Goal: Information Seeking & Learning: Learn about a topic

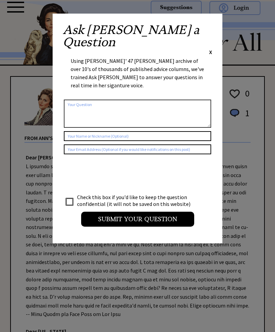
click at [73, 198] on input "checkbox" at bounding box center [69, 201] width 7 height 7
checkbox input "true"
click at [211, 49] on span "X" at bounding box center [210, 52] width 3 height 7
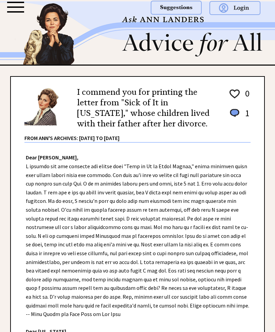
click at [179, 48] on img at bounding box center [137, 32] width 275 height 63
click at [25, 4] on div at bounding box center [137, 12] width 275 height 25
click at [13, 7] on div at bounding box center [15, 6] width 17 height 1
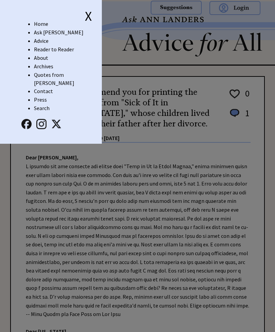
click at [23, 13] on div "X" at bounding box center [61, 15] width 82 height 10
click at [51, 67] on link "Archives" at bounding box center [43, 66] width 19 height 7
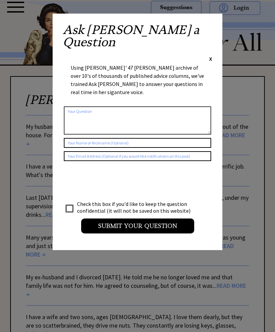
click at [217, 24] on div "Ask Ann a Question X Using Ann Landers' 47 vear archive of over 10's of thousan…" at bounding box center [138, 132] width 170 height 236
click at [211, 22] on div "Ask Ann a Question X Using Ann Landers' 47 vear archive of over 10's of thousan…" at bounding box center [138, 132] width 170 height 236
click at [212, 55] on span "X" at bounding box center [210, 58] width 3 height 7
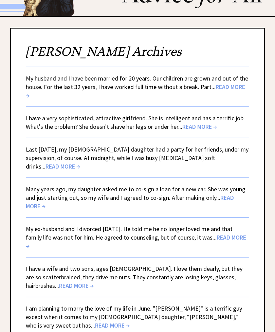
scroll to position [48, 0]
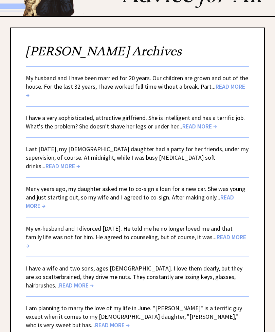
click at [80, 162] on span "READ MORE →" at bounding box center [63, 166] width 35 height 8
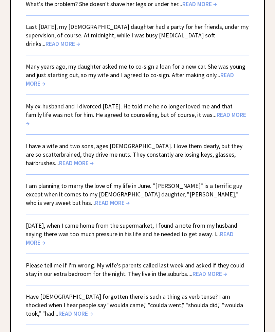
scroll to position [171, 0]
click at [234, 111] on span "READ MORE →" at bounding box center [136, 119] width 220 height 16
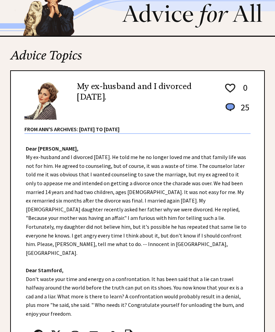
scroll to position [23, 0]
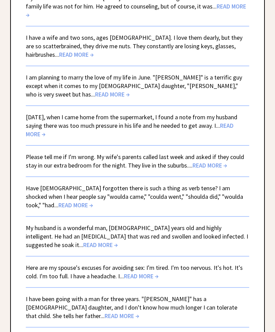
scroll to position [279, 0]
click at [217, 113] on link "[DATE], when I came home from the supermarket, I found a note from my husband s…" at bounding box center [132, 125] width 212 height 25
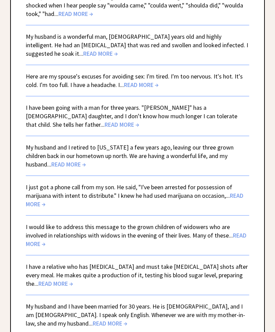
scroll to position [490, 0]
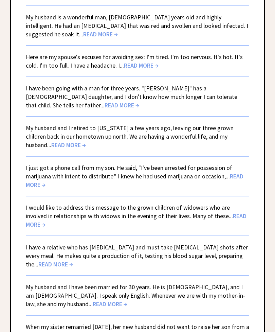
click at [36, 89] on link "I have been going with a man for three years. "Jerome" has a 5-year-old daughte…" at bounding box center [132, 96] width 212 height 25
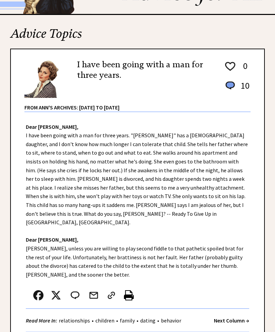
scroll to position [48, 0]
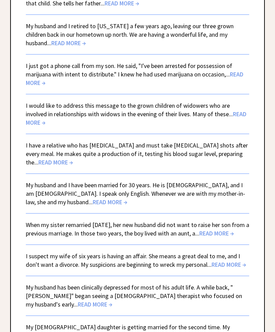
scroll to position [620, 0]
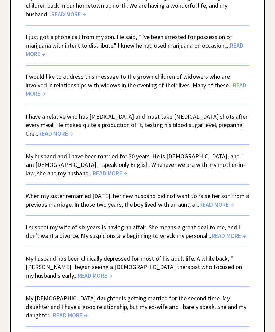
click at [40, 192] on link "When my sister remarried two years ago, her new husband did not want to raise h…" at bounding box center [137, 200] width 223 height 16
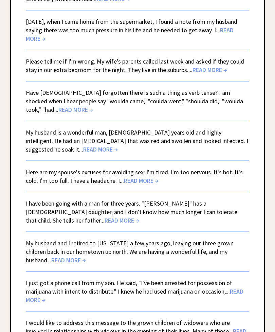
scroll to position [375, 0]
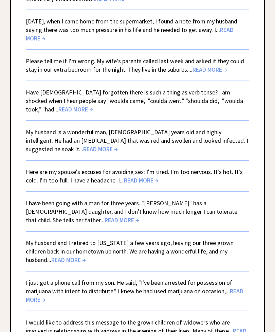
click at [37, 129] on link "My husband is a wonderful man, 56 years old and highly intelligent. He had an i…" at bounding box center [137, 140] width 222 height 25
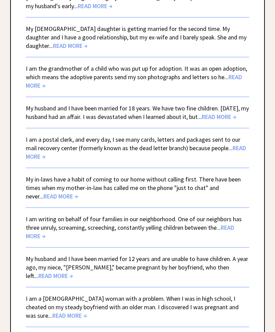
scroll to position [889, 0]
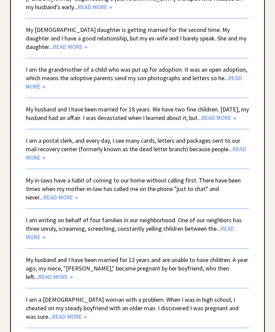
click at [47, 88] on link "I am the grandmother of a child who was put up for adoption. It was an open ado…" at bounding box center [136, 78] width 221 height 25
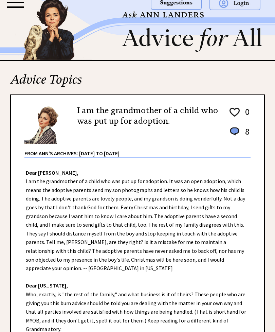
scroll to position [0, 0]
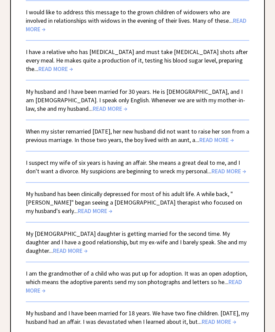
scroll to position [687, 0]
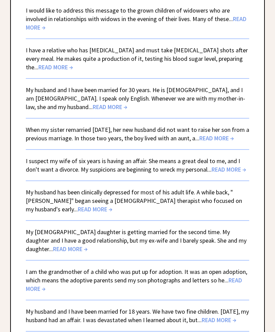
click at [38, 163] on link "I suspect my wife of six years is having an affair. She means a great deal to m…" at bounding box center [136, 165] width 220 height 16
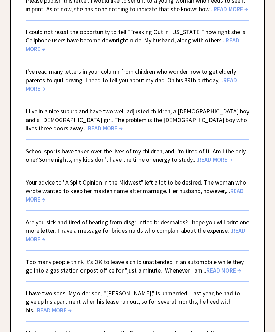
scroll to position [1227, 0]
click at [45, 132] on link "I live in a nice suburb and have two well-adjusted children, a 6-year-old boy a…" at bounding box center [137, 119] width 223 height 25
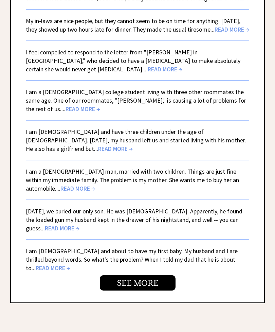
scroll to position [1729, 0]
click at [48, 113] on link "I am a 20-year-old college student living with three other roommates the same a…" at bounding box center [136, 100] width 220 height 25
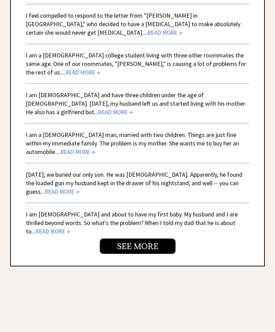
scroll to position [1766, 0]
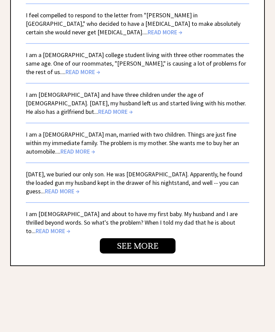
click at [112, 254] on link "SEE MORE" at bounding box center [138, 245] width 76 height 15
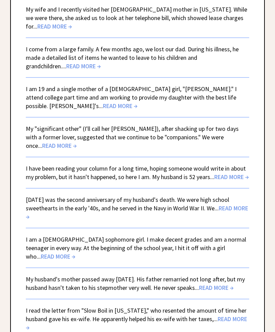
scroll to position [568, 0]
click at [40, 196] on link "March 1 was the second anniversary of my husband's death. We were high school s…" at bounding box center [137, 208] width 222 height 25
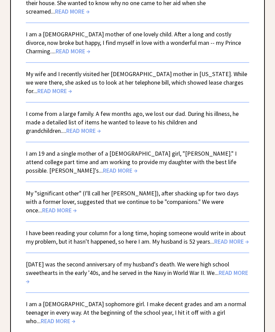
scroll to position [504, 0]
click at [44, 189] on link "My "significant other" (I'll call her Jasmine), after shacking up for two days …" at bounding box center [132, 201] width 213 height 25
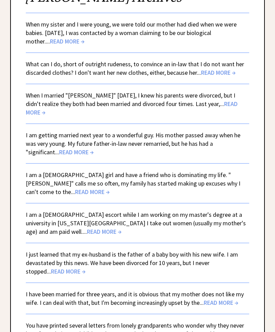
scroll to position [102, 0]
click at [40, 211] on link "I am a male escort while I am working on my master's degree at a university in …" at bounding box center [136, 223] width 220 height 25
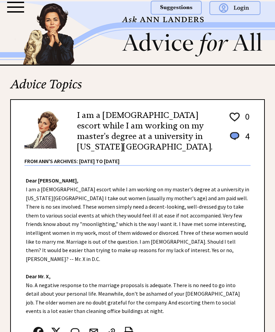
scroll to position [8, 0]
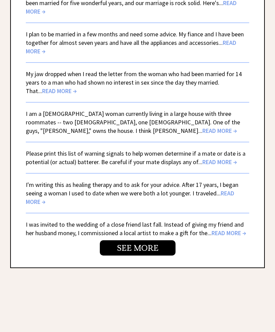
scroll to position [1764, 0]
click at [124, 240] on link "SEE MORE" at bounding box center [138, 247] width 76 height 15
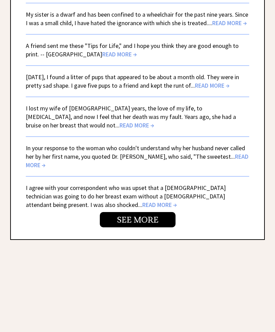
scroll to position [1771, 0]
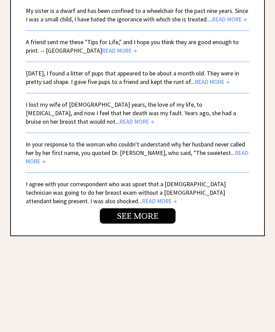
click at [111, 223] on link "SEE MORE" at bounding box center [138, 215] width 76 height 15
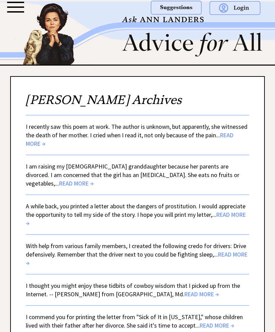
click at [13, 7] on div at bounding box center [15, 6] width 17 height 1
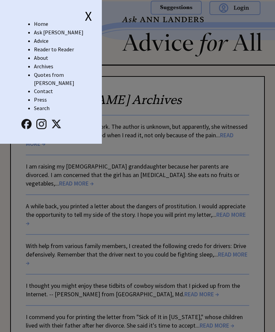
click at [43, 66] on link "Archives" at bounding box center [43, 66] width 19 height 7
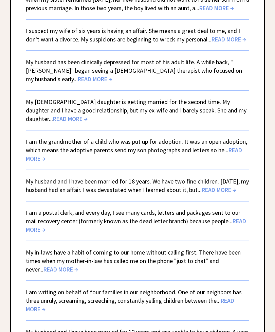
scroll to position [809, 0]
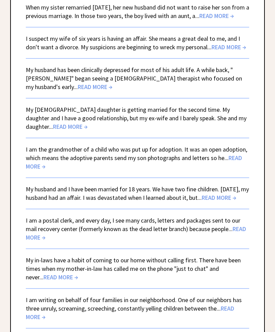
click at [44, 81] on link "My husband has been clinically depressed for most of his adult life. A while ba…" at bounding box center [134, 78] width 216 height 25
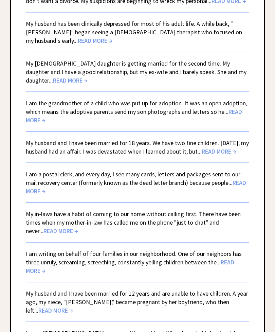
scroll to position [855, 0]
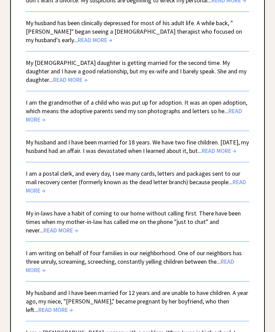
click at [55, 81] on link "My 32-year-old daughter is getting married for the second time. My daughter and…" at bounding box center [136, 71] width 221 height 25
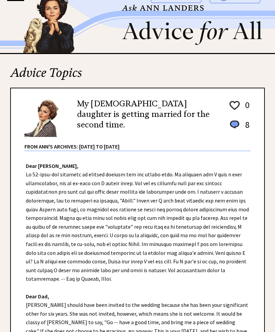
scroll to position [12, 0]
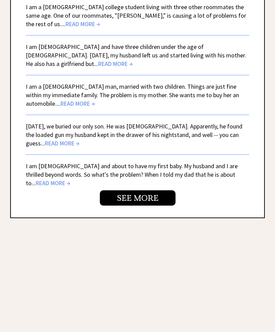
scroll to position [1819, 0]
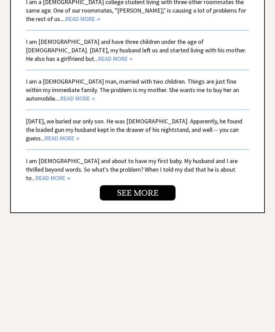
click at [107, 201] on link "SEE MORE" at bounding box center [138, 192] width 76 height 15
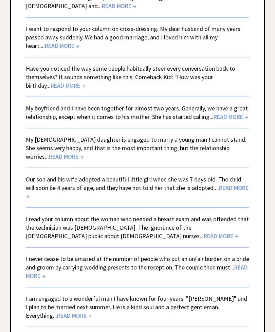
scroll to position [1009, 0]
click at [199, 181] on link "Our son and his wife adopted a beautiful little girl when she was 7 days old. T…" at bounding box center [137, 188] width 223 height 25
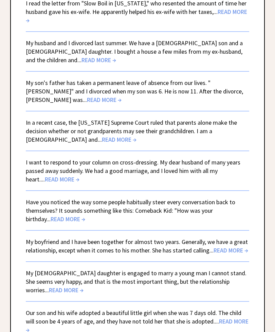
scroll to position [870, 0]
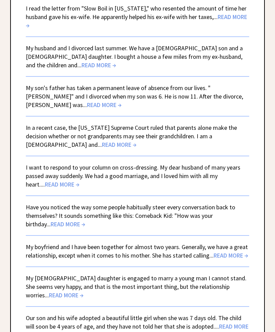
click at [42, 124] on link "In a recent case, the Florida Supreme Court ruled that parents alone make the d…" at bounding box center [131, 136] width 211 height 25
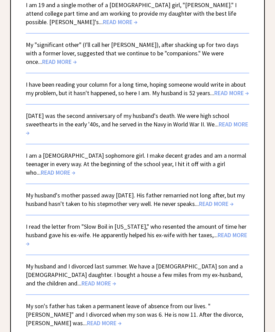
scroll to position [652, 0]
click at [48, 152] on link "I am a 15-year-old sophomore girl. I make decent grades and am a normal teenage…" at bounding box center [136, 164] width 220 height 25
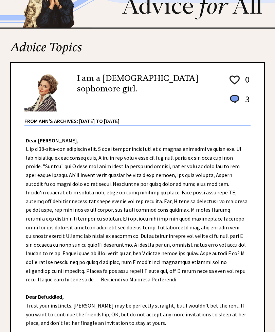
scroll to position [16, 0]
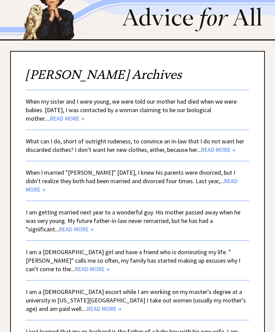
scroll to position [26, 0]
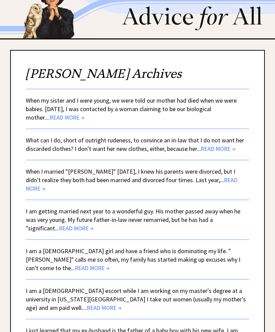
click at [49, 110] on link "When my sister and I were young, we were told our mother had died when we were …" at bounding box center [131, 109] width 211 height 25
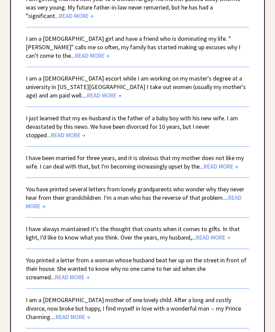
scroll to position [239, 0]
click at [49, 153] on link "I have been married for three years, and it is obvious that my mother does not …" at bounding box center [135, 161] width 218 height 16
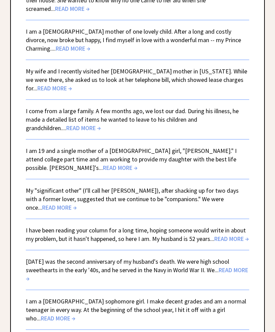
scroll to position [570, 0]
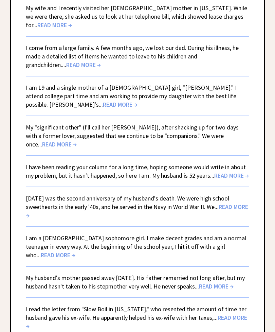
click at [47, 194] on link "March 1 was the second anniversary of my husband's death. We were high school s…" at bounding box center [137, 206] width 222 height 25
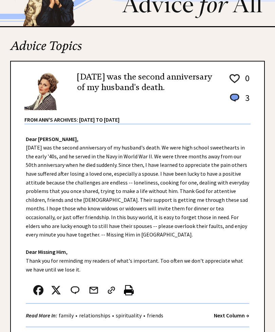
scroll to position [38, 0]
